Goal: Task Accomplishment & Management: Manage account settings

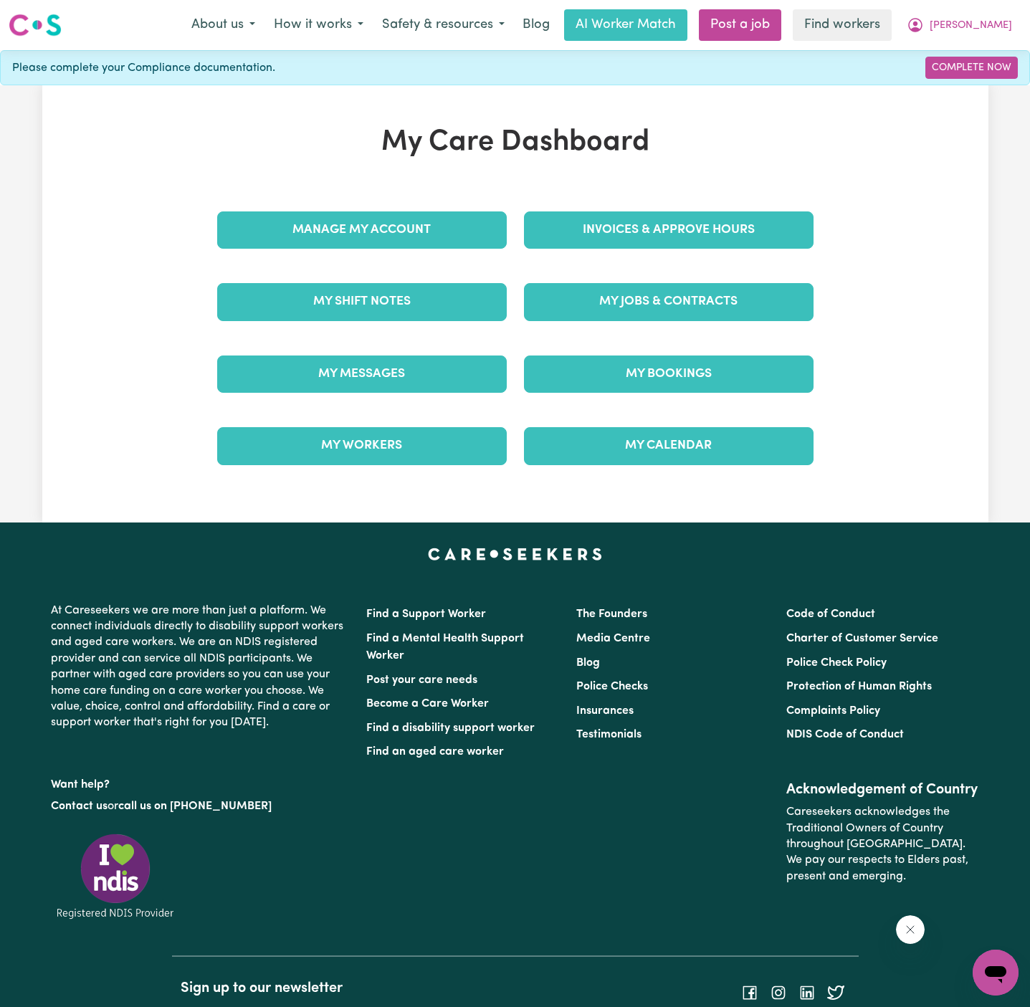
click at [429, 248] on div "Manage My Account" at bounding box center [362, 230] width 307 height 72
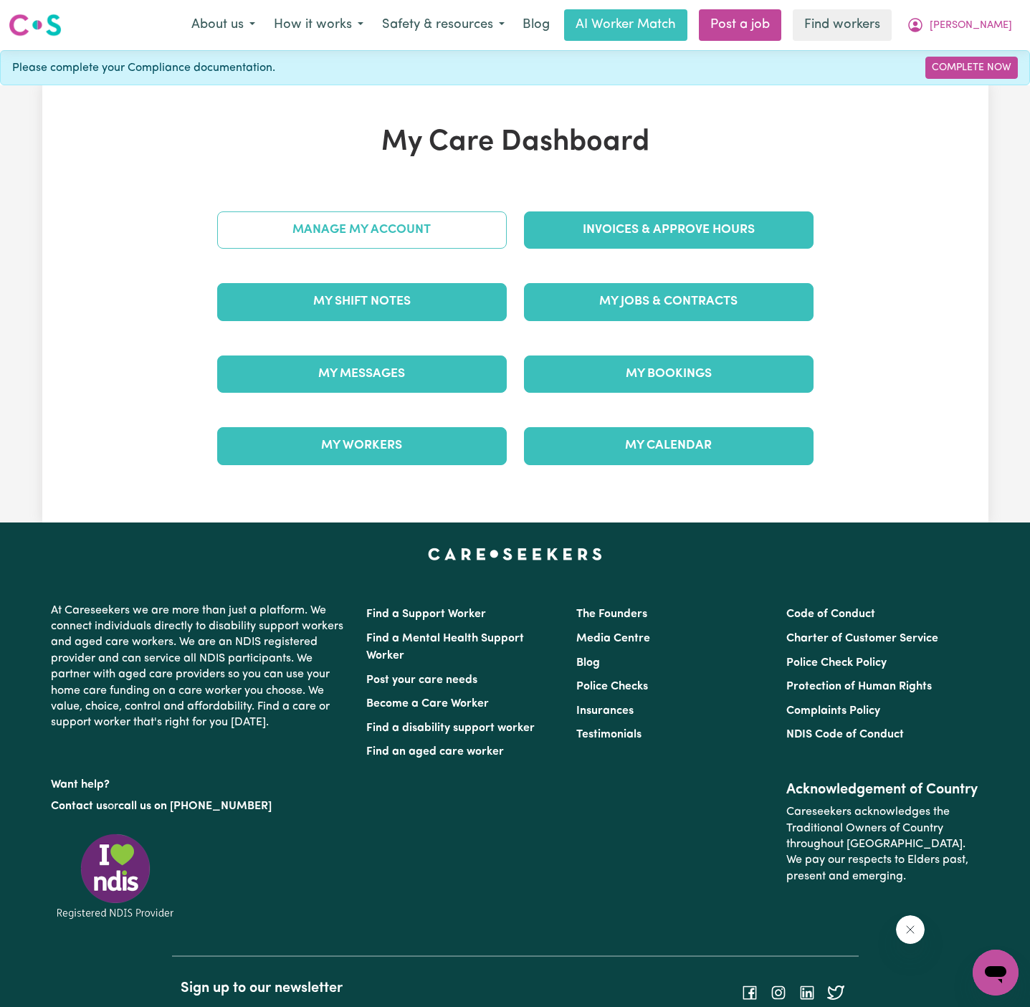
click at [414, 226] on link "Manage My Account" at bounding box center [362, 229] width 290 height 37
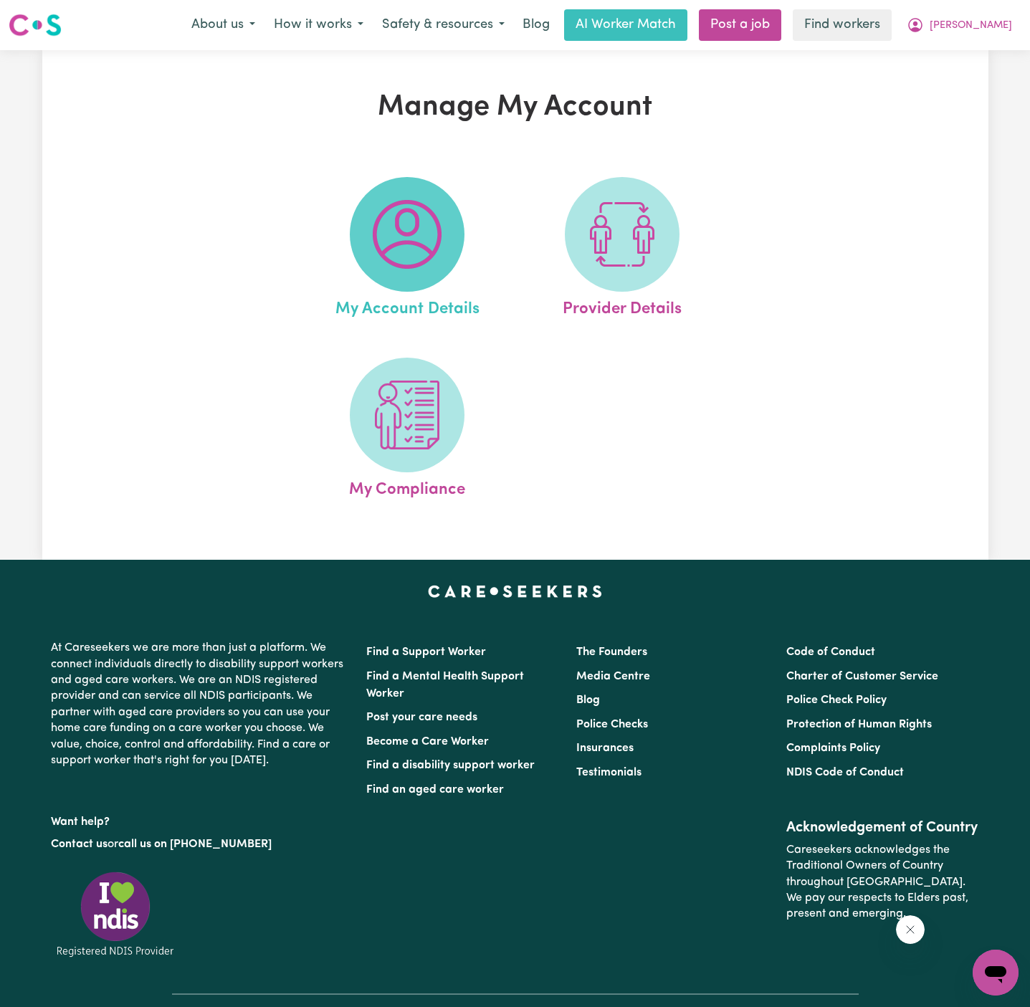
click at [398, 223] on img at bounding box center [407, 234] width 69 height 69
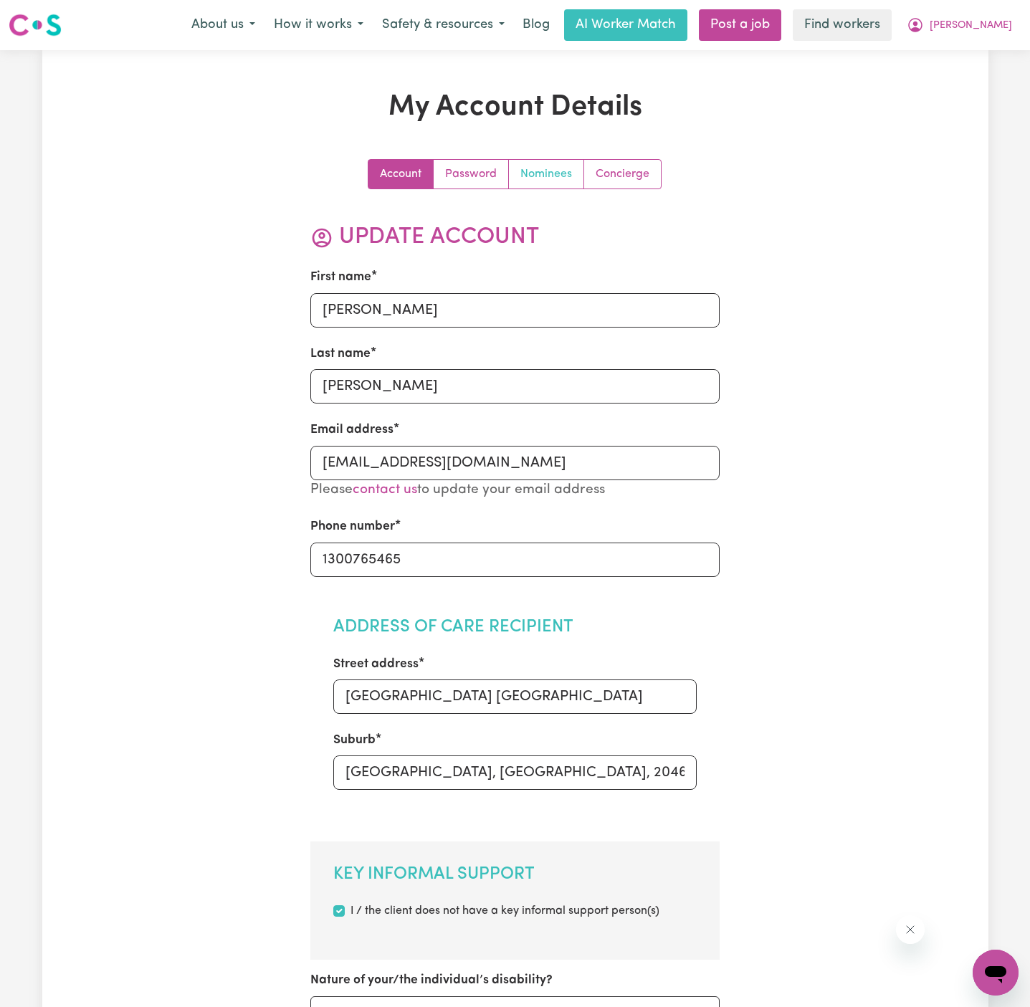
click at [530, 173] on link "Nominees" at bounding box center [546, 174] width 75 height 29
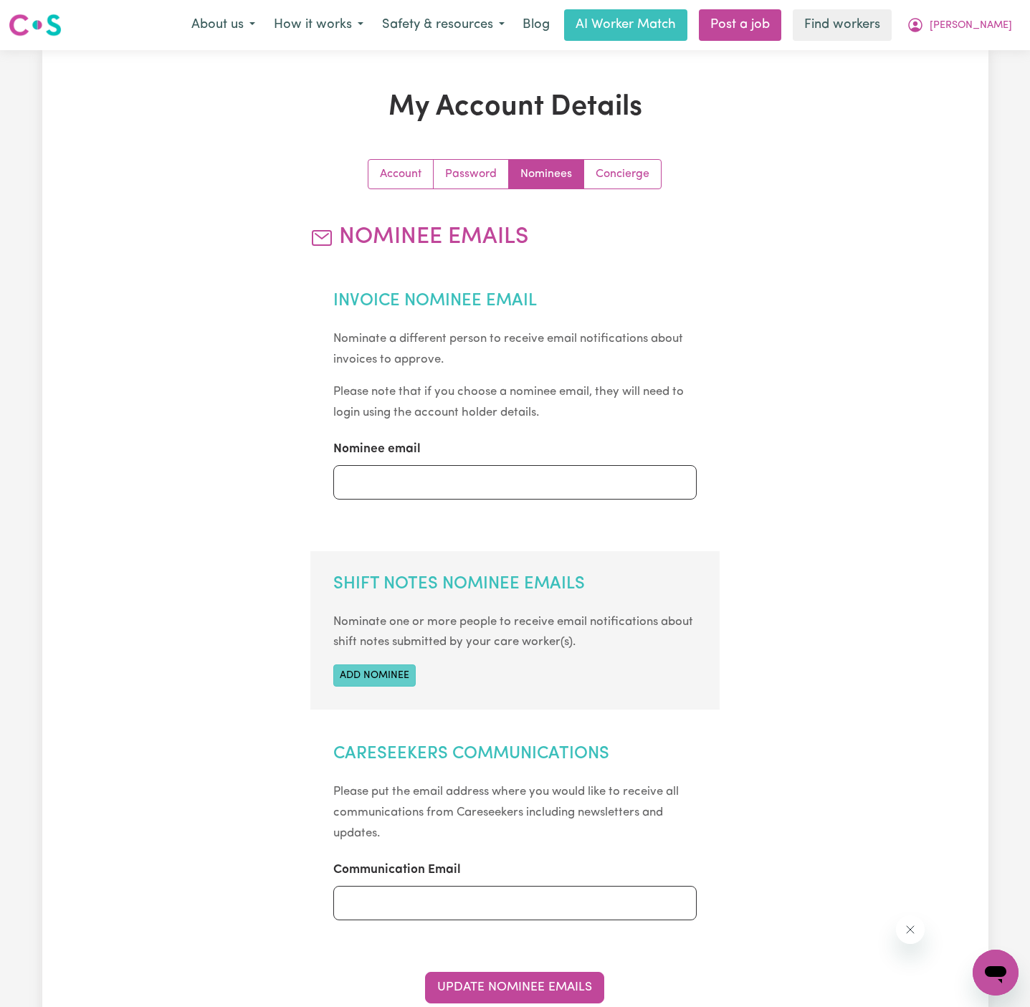
click at [400, 674] on button "Add nominee" at bounding box center [374, 675] width 82 height 22
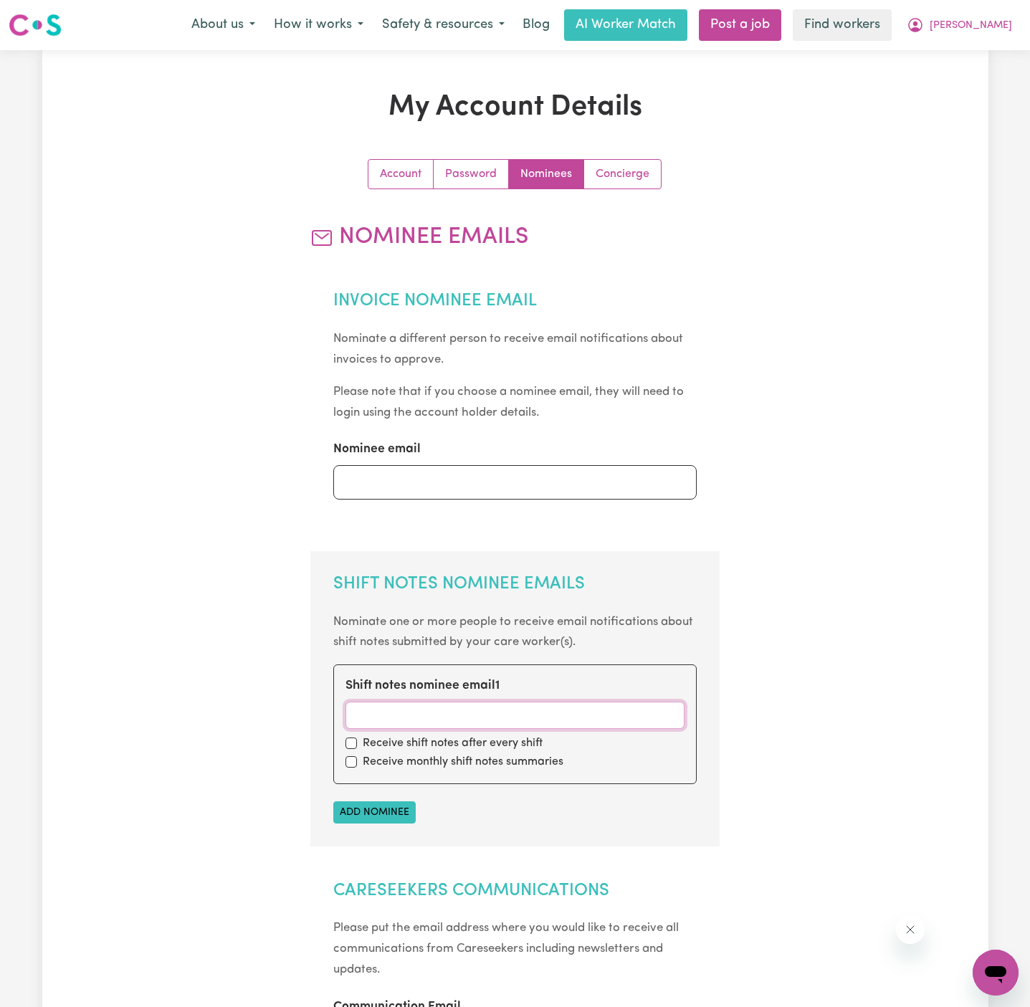
click at [439, 710] on input "Shift notes nominee email 1" at bounding box center [514, 715] width 339 height 27
paste input "[EMAIL_ADDRESS][DOMAIN_NAME]"
type input "[EMAIL_ADDRESS][DOMAIN_NAME]"
click at [348, 742] on input "checkbox" at bounding box center [350, 743] width 11 height 11
checkbox input "true"
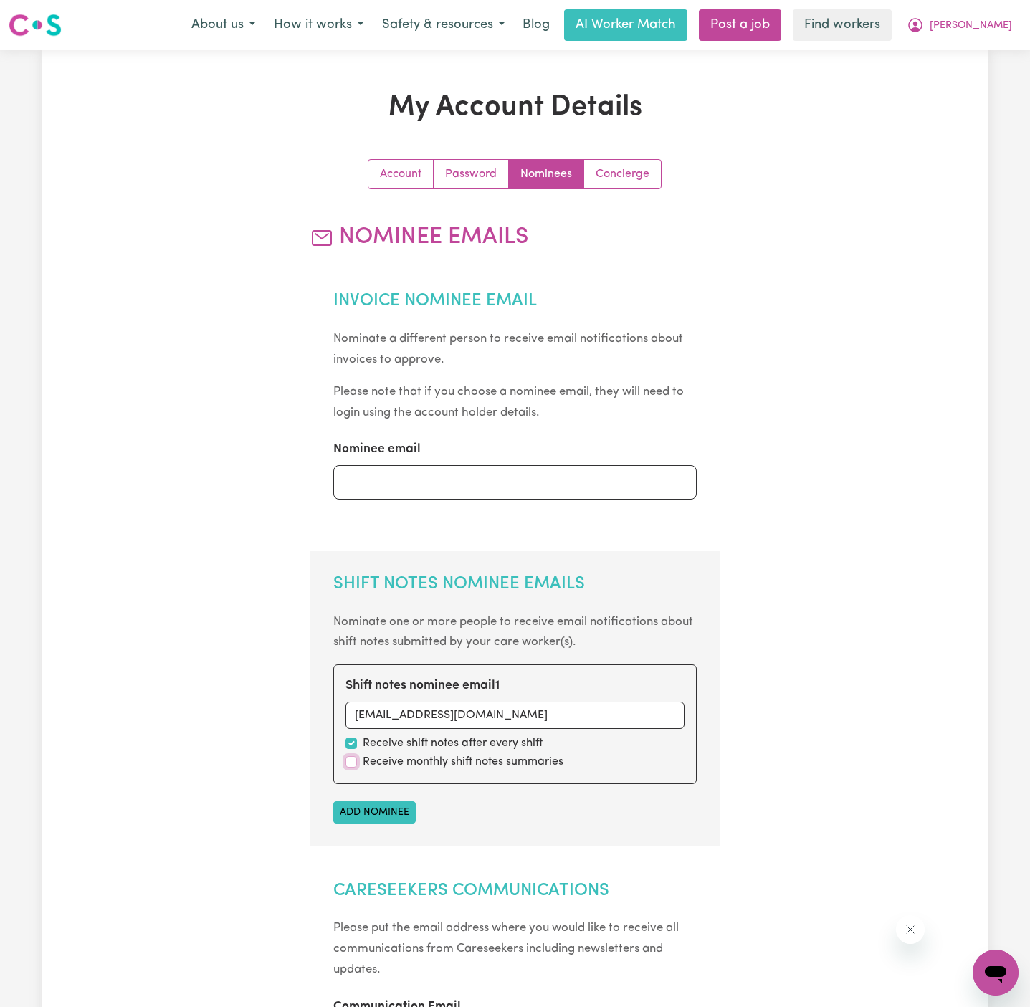
click at [348, 763] on input "checkbox" at bounding box center [350, 761] width 11 height 11
checkbox input "true"
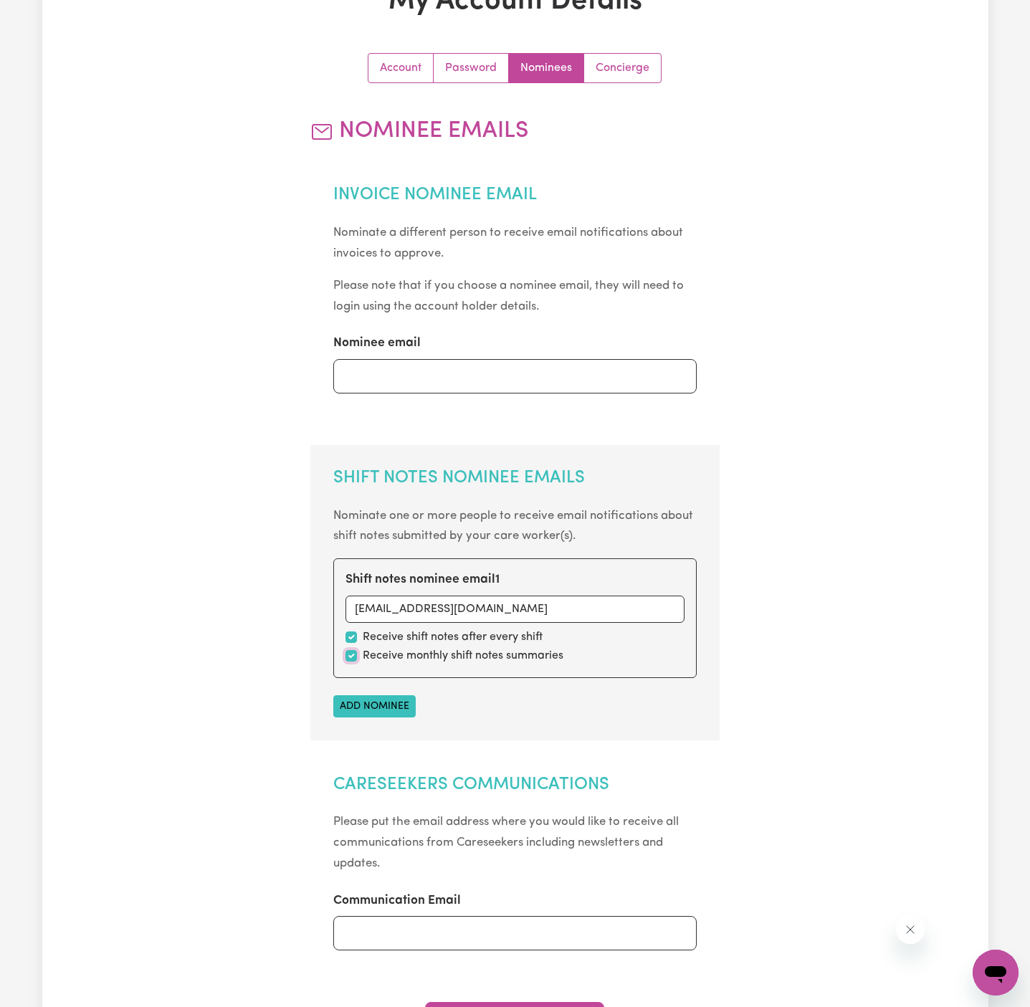
scroll to position [226, 0]
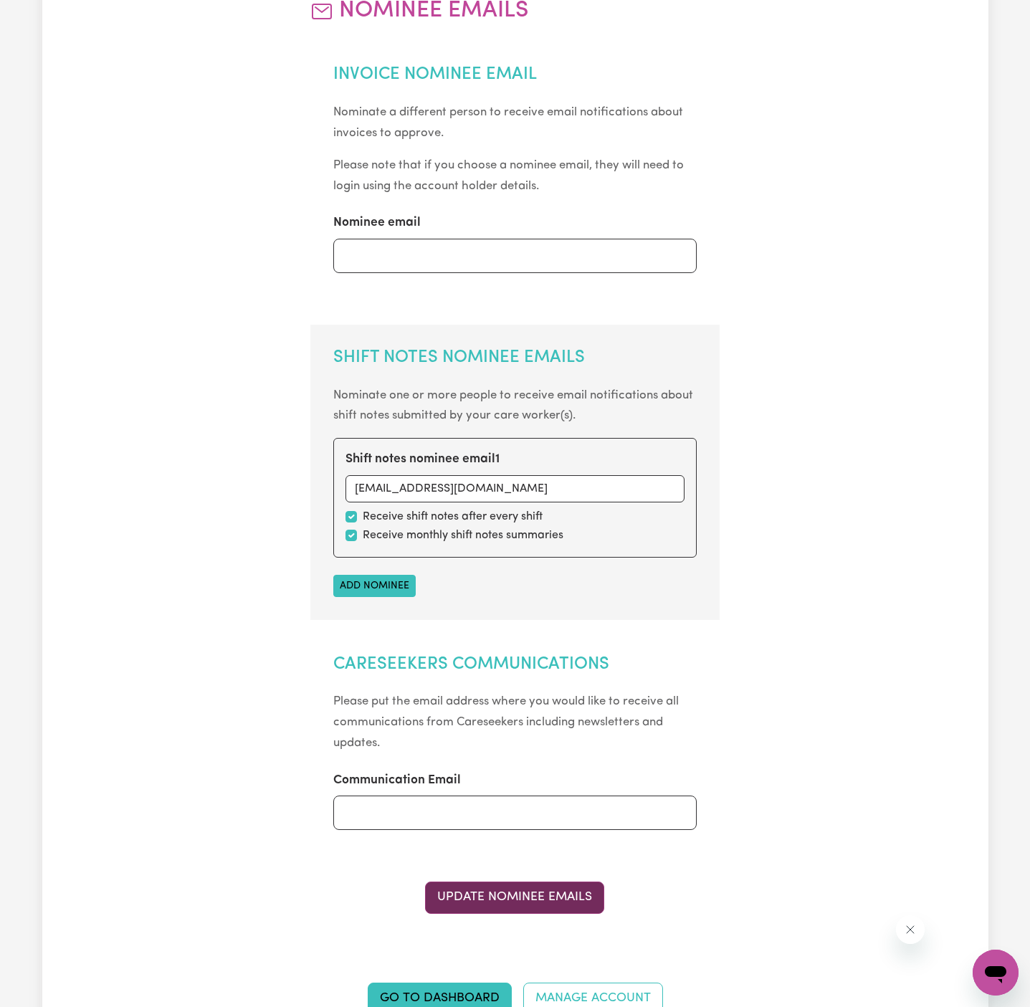
click at [566, 893] on button "Update Nominee Emails" at bounding box center [514, 898] width 179 height 32
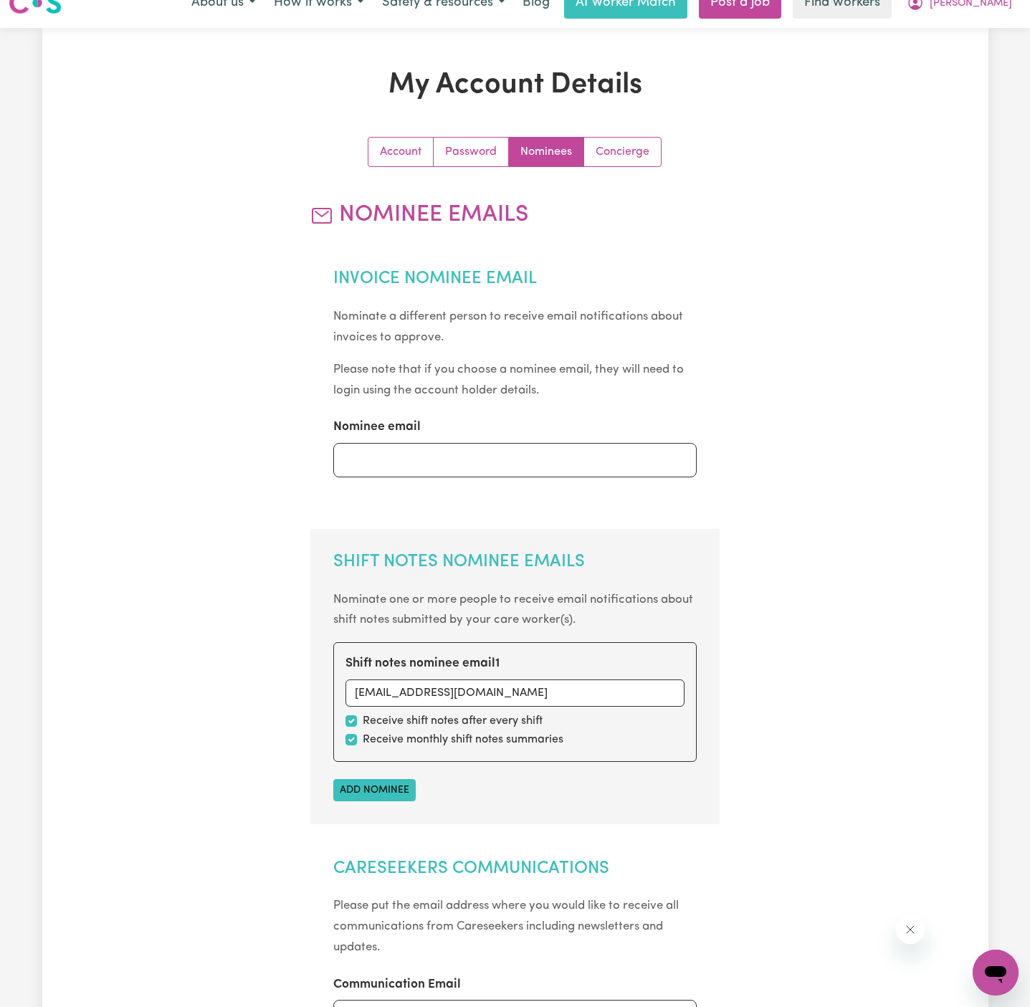
scroll to position [0, 0]
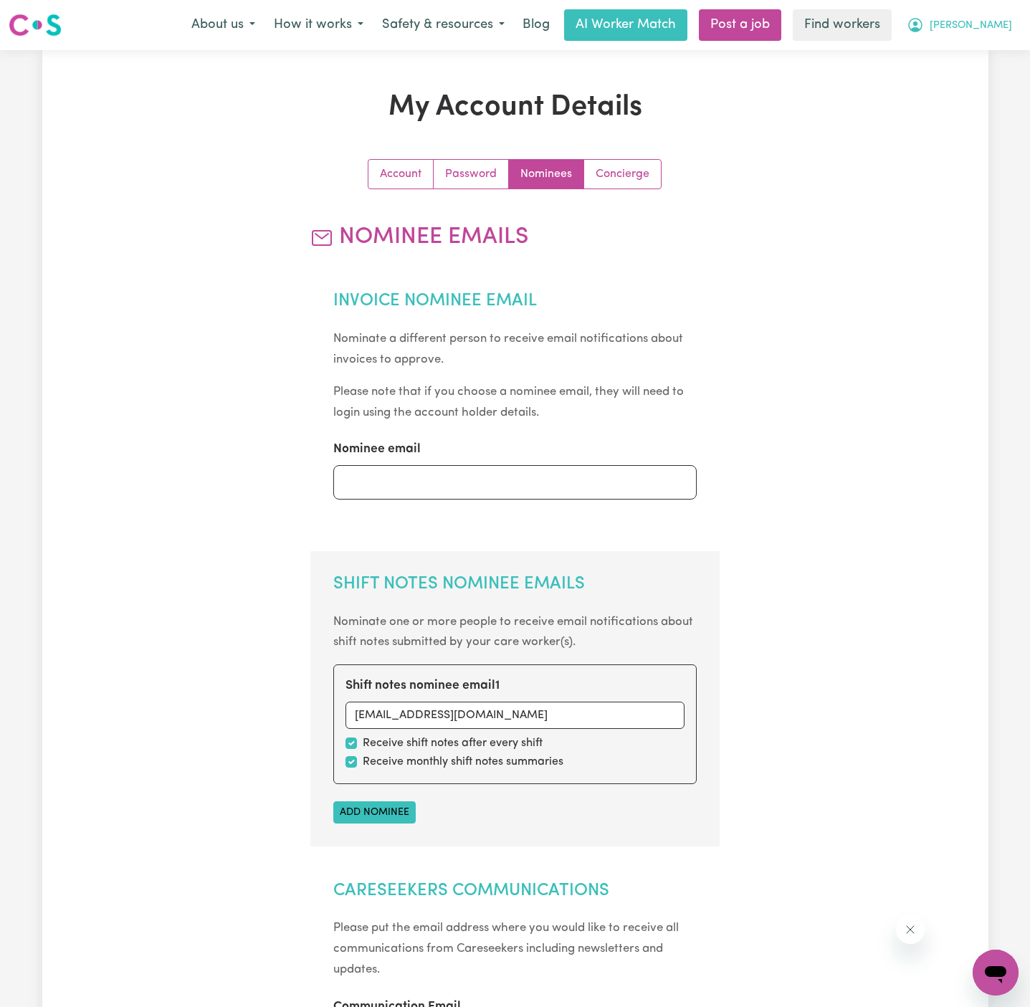
click at [972, 32] on button "[PERSON_NAME]" at bounding box center [959, 25] width 124 height 30
click at [942, 74] on link "Logout" at bounding box center [963, 82] width 113 height 27
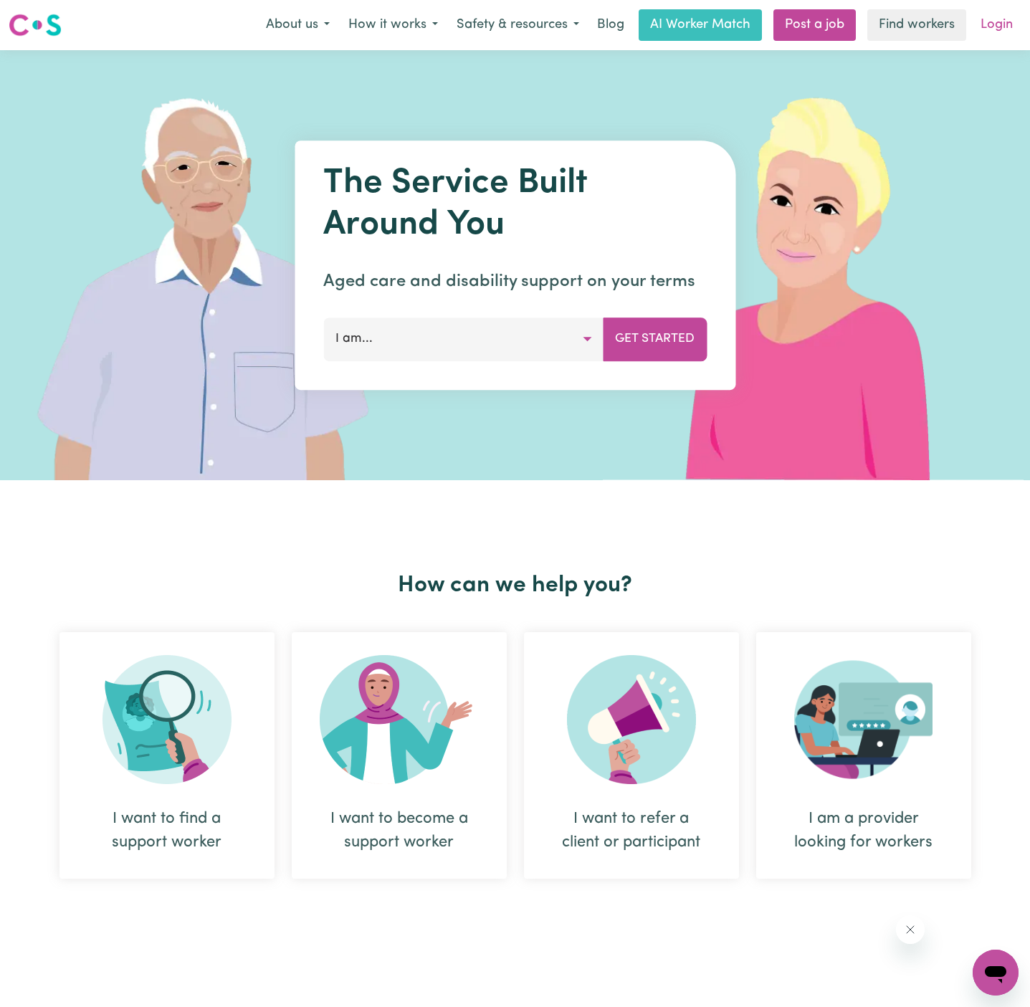
click at [1001, 17] on link "Login" at bounding box center [996, 25] width 49 height 32
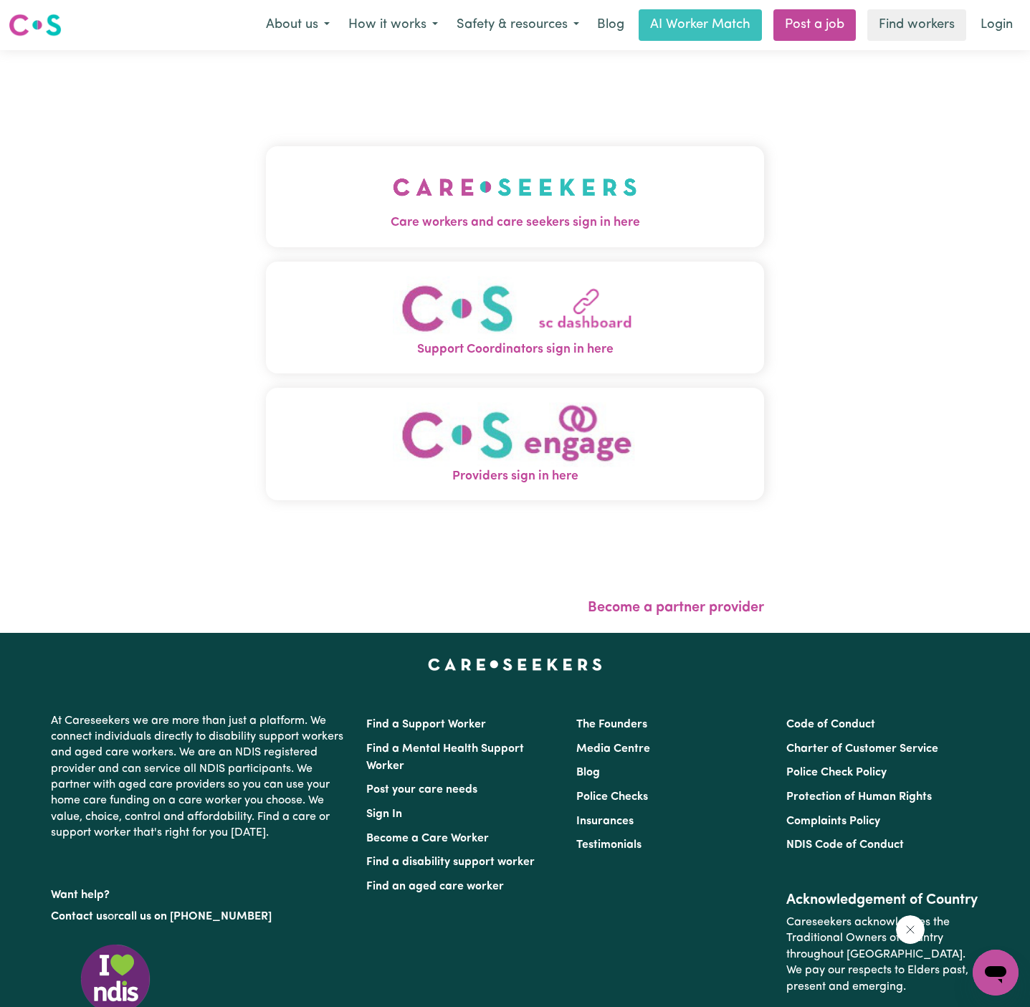
click at [422, 232] on span "Care workers and care seekers sign in here" at bounding box center [515, 223] width 498 height 19
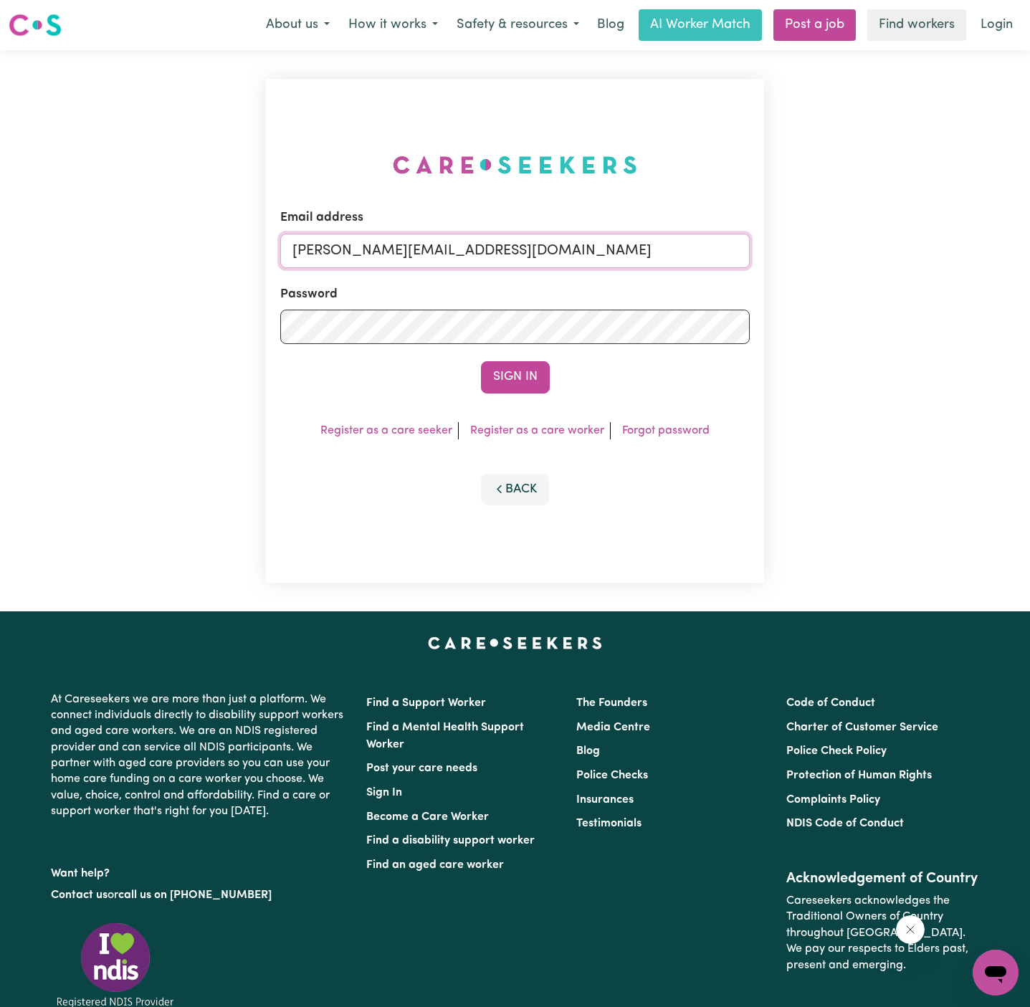
click at [586, 253] on input "[PERSON_NAME][EMAIL_ADDRESS][DOMAIN_NAME]" at bounding box center [514, 251] width 469 height 34
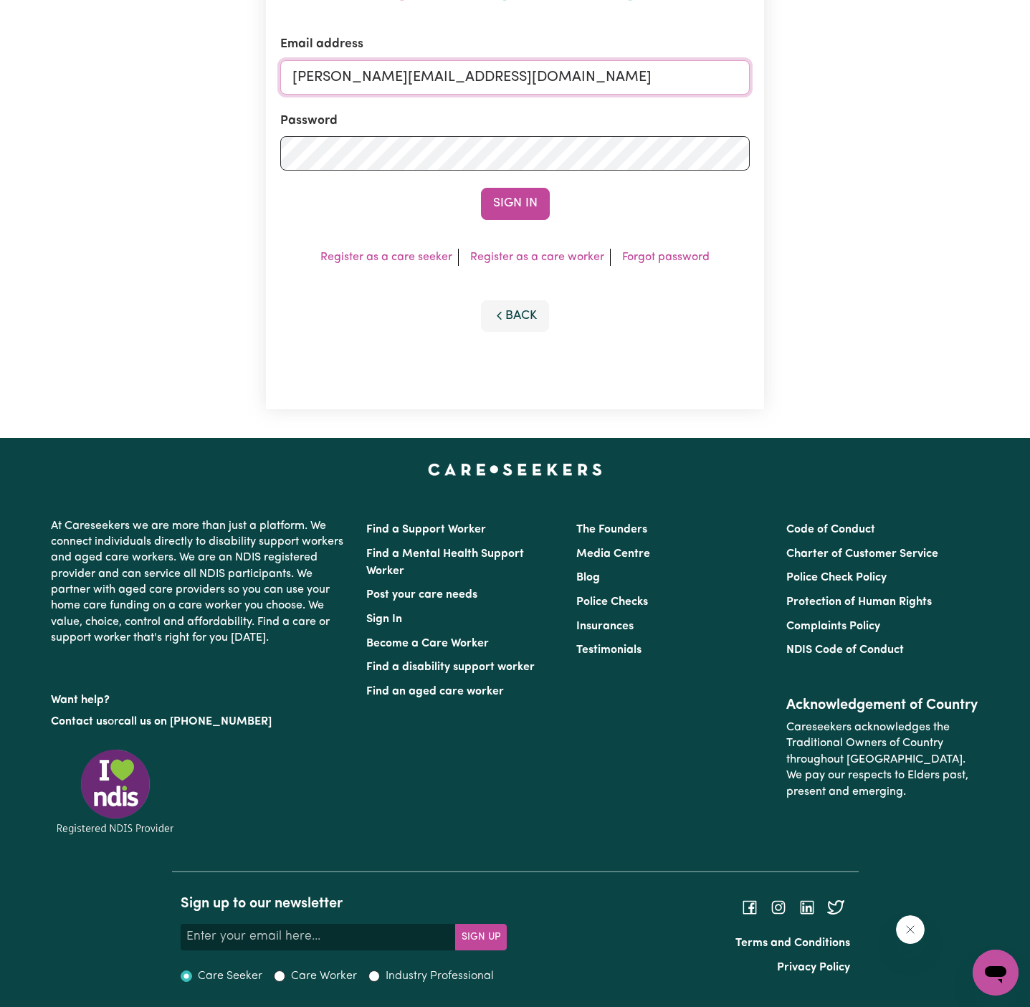
click at [602, 66] on input "[PERSON_NAME][EMAIL_ADDRESS][DOMAIN_NAME]" at bounding box center [514, 77] width 469 height 34
drag, startPoint x: 368, startPoint y: 77, endPoint x: 1057, endPoint y: 80, distance: 688.1
click at [1029, 80] on html "Menu About us How it works Safety & resources Blog AI Worker Match Post a job F…" at bounding box center [515, 417] width 1030 height 1181
type input "[EMAIL_ADDRESS][DOMAIN_NAME]"
click at [481, 188] on button "Sign In" at bounding box center [515, 204] width 69 height 32
